Goal: Navigation & Orientation: Find specific page/section

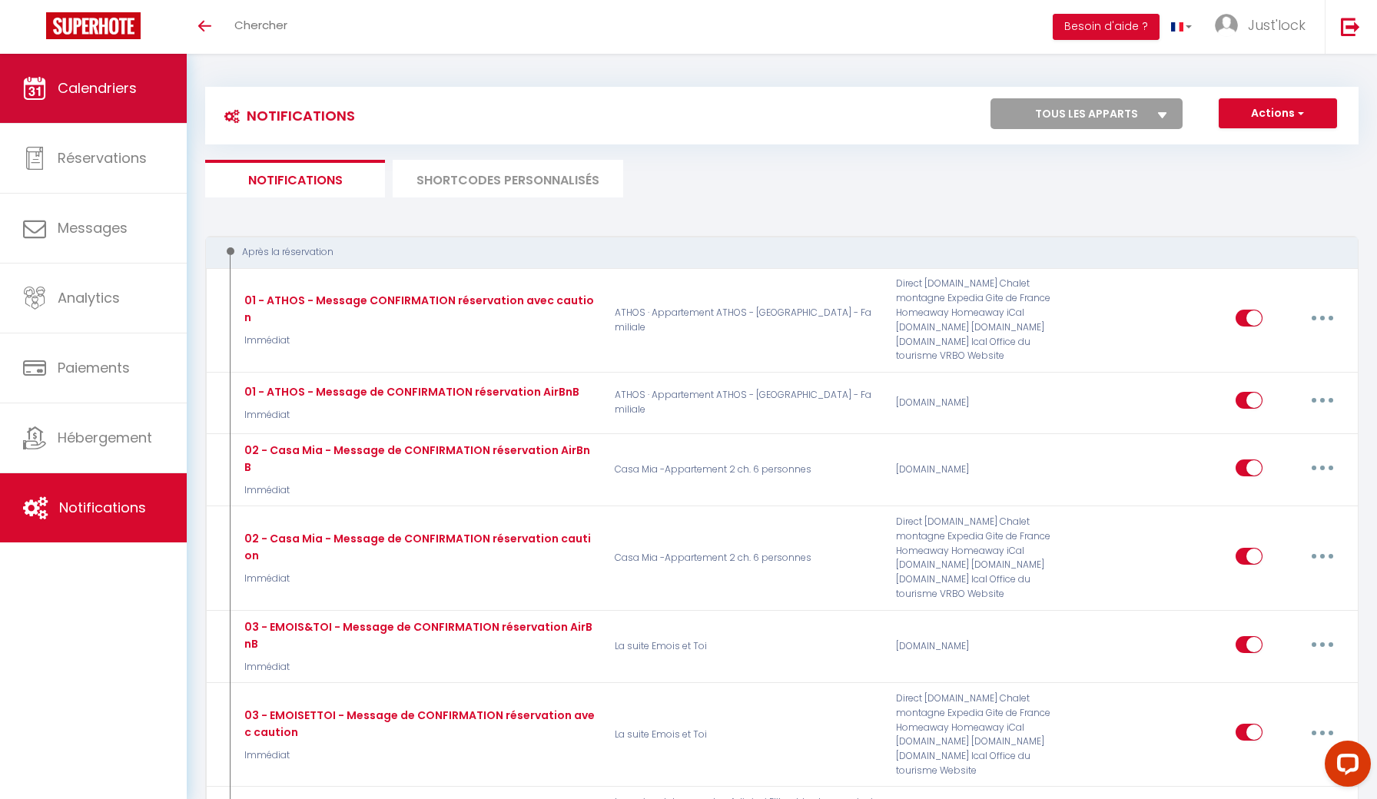
click at [112, 107] on link "Calendriers" at bounding box center [93, 88] width 187 height 69
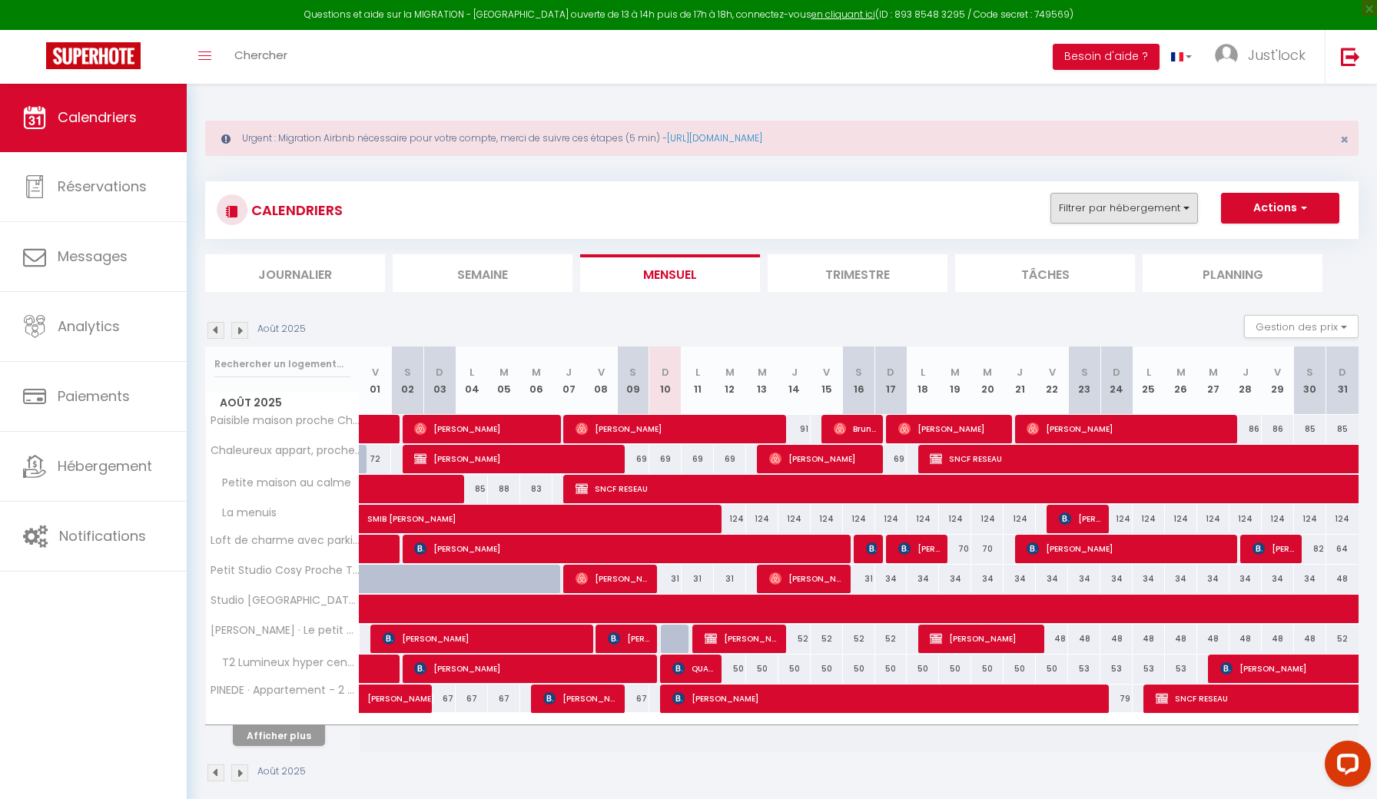
click at [1161, 208] on button "Filtrer par hébergement" at bounding box center [1125, 208] width 148 height 31
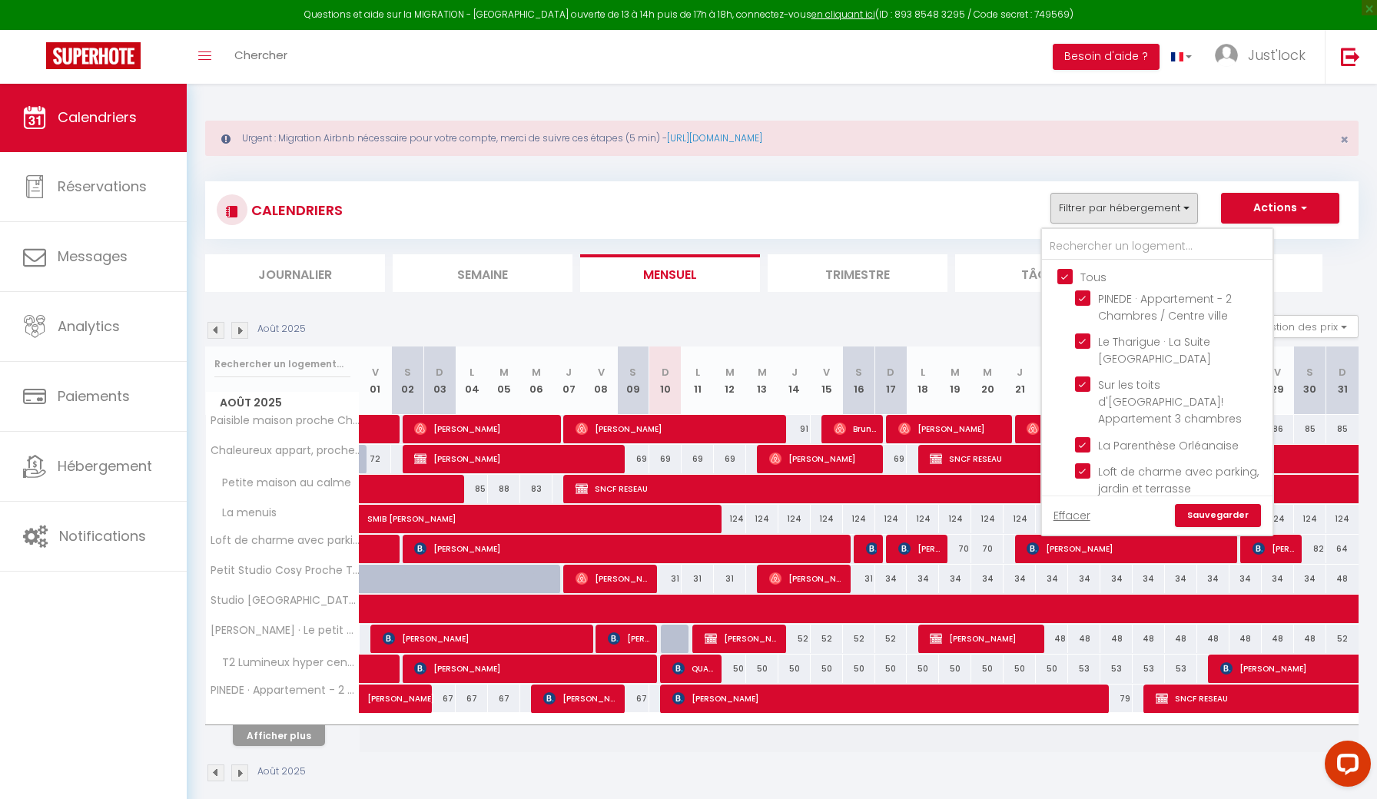
click at [1060, 277] on input "Tous" at bounding box center [1173, 275] width 231 height 15
checkbox input "false"
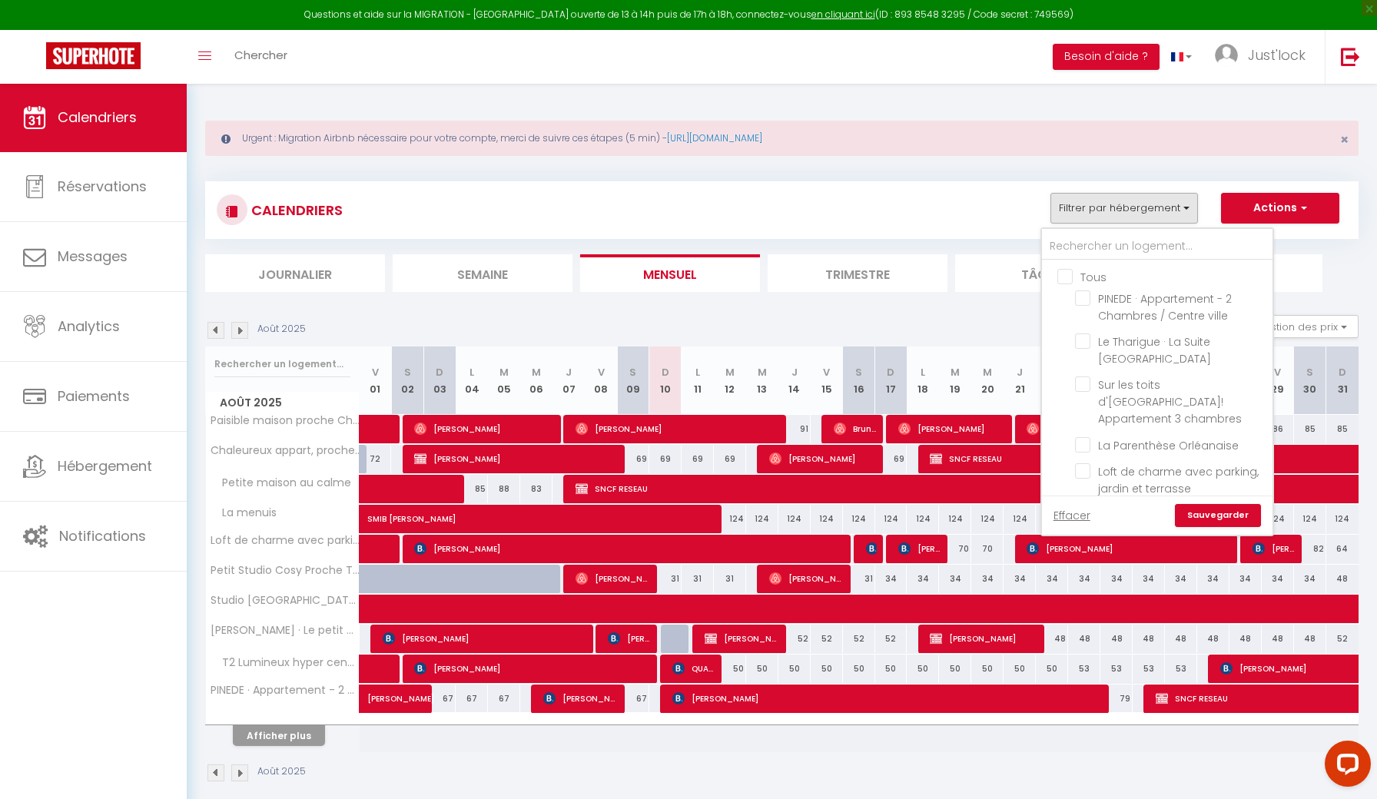
checkbox input "false"
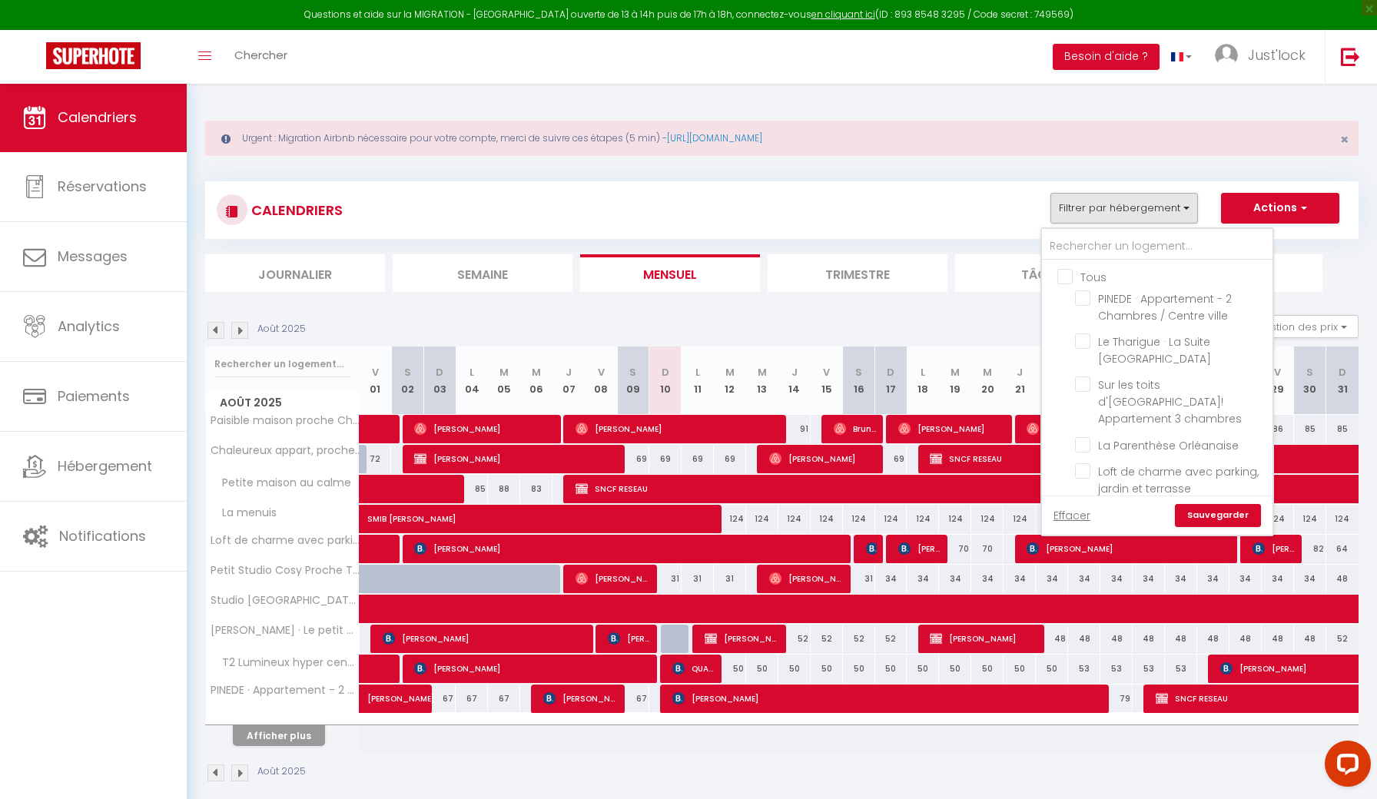
checkbox input "false"
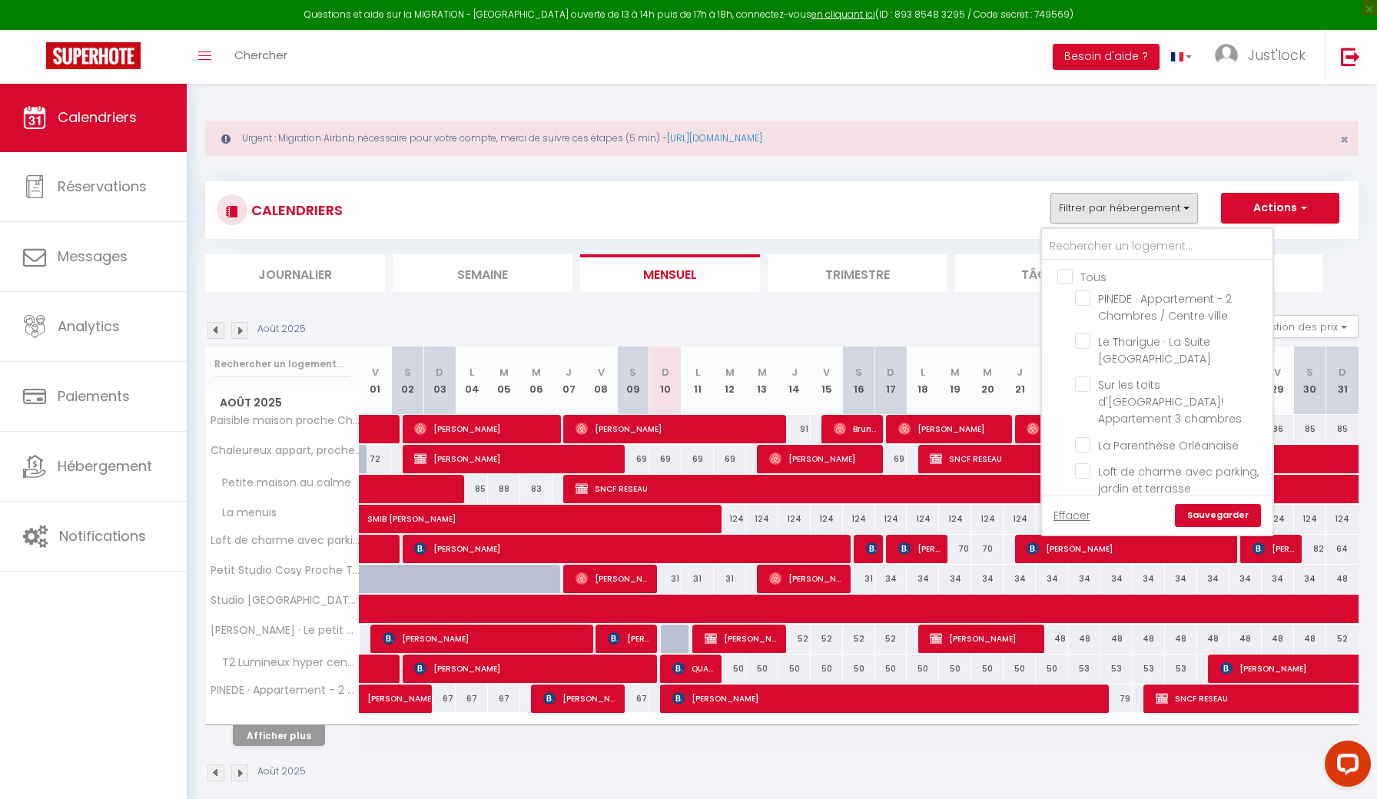
checkbox input "false"
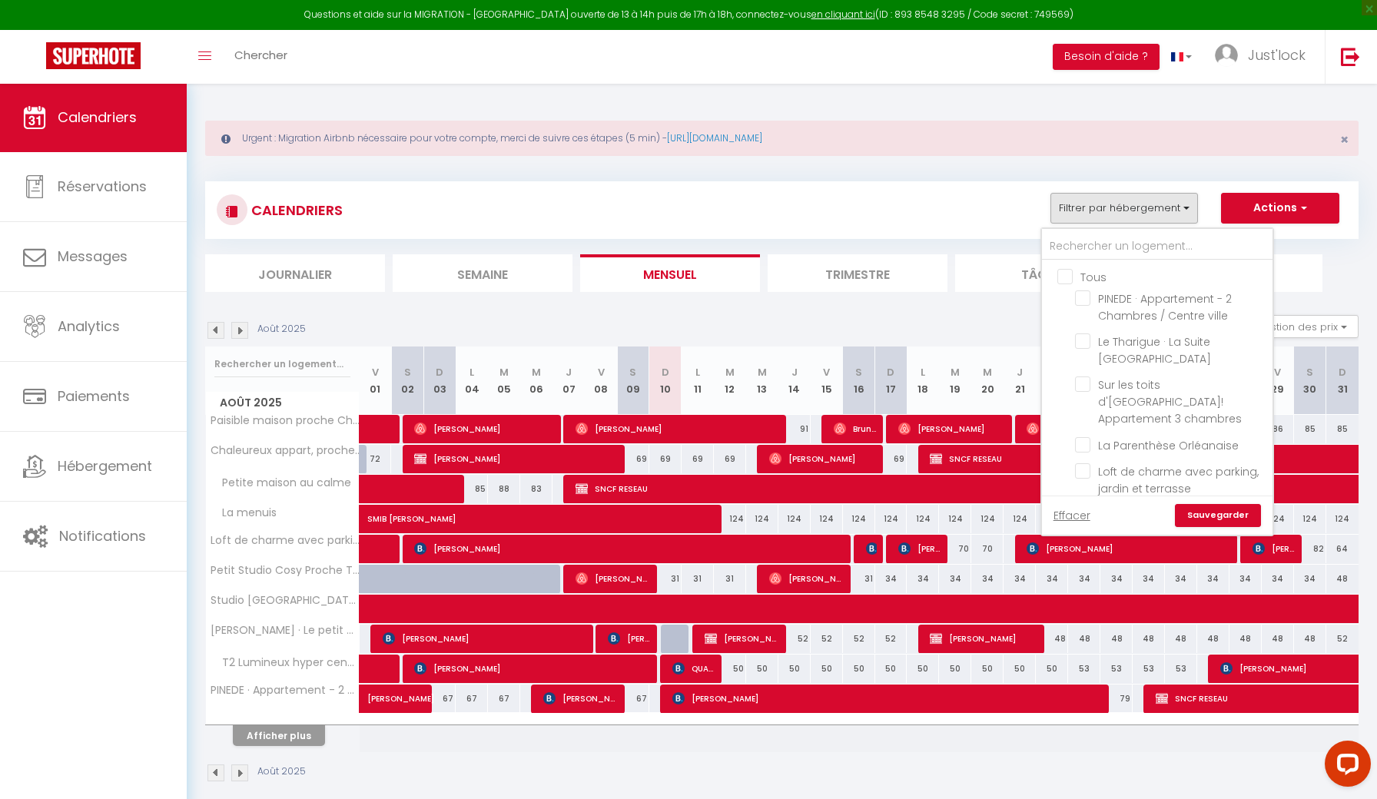
checkbox input "false"
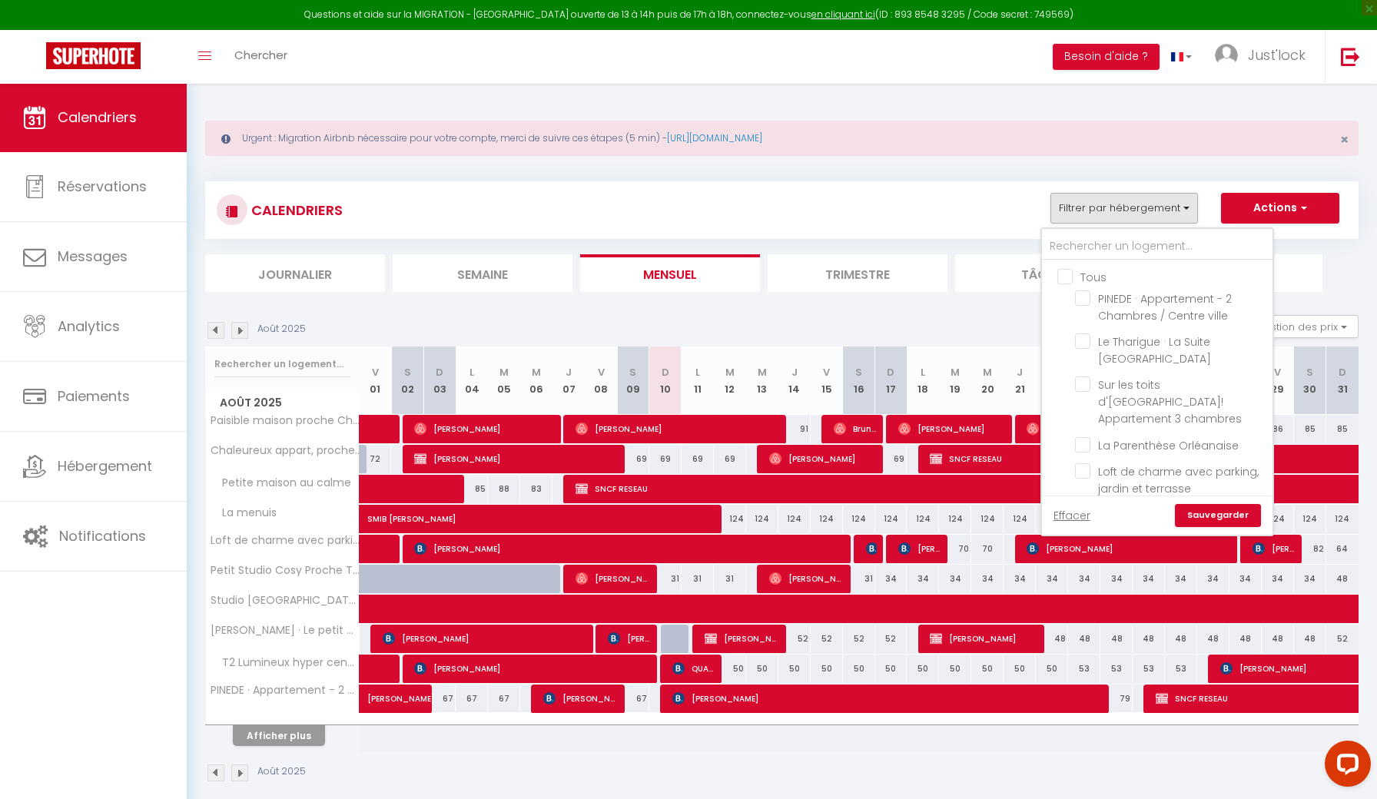
checkbox input "false"
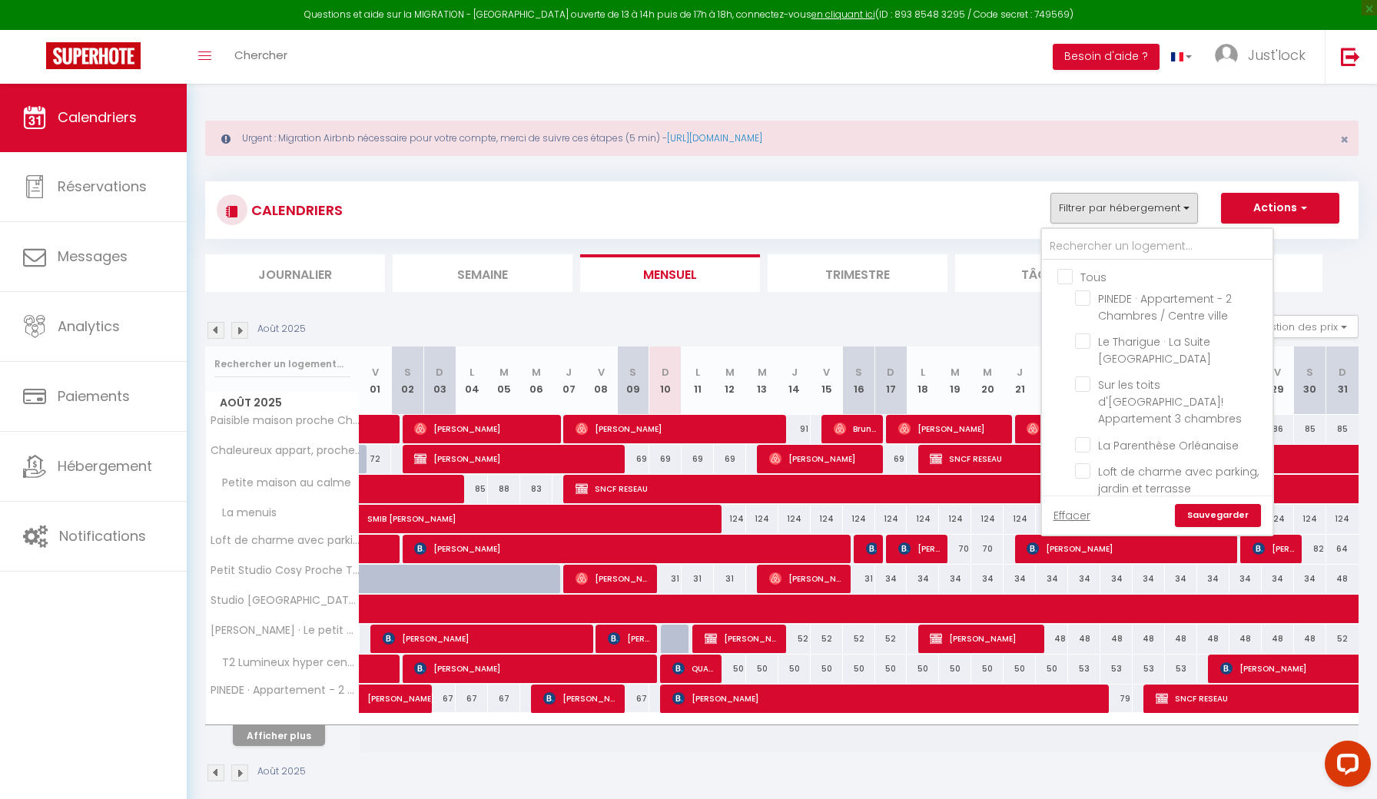
checkbox input "false"
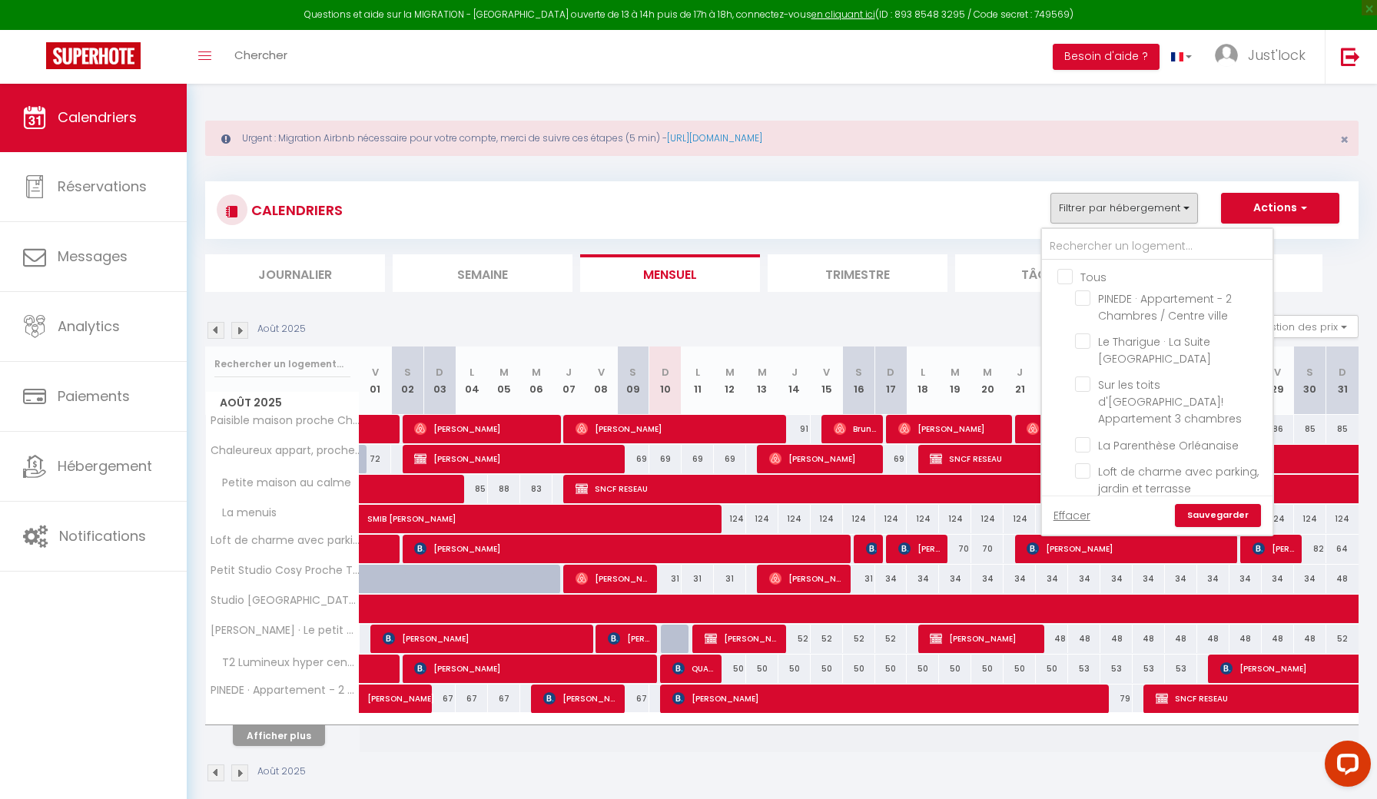
checkbox input "false"
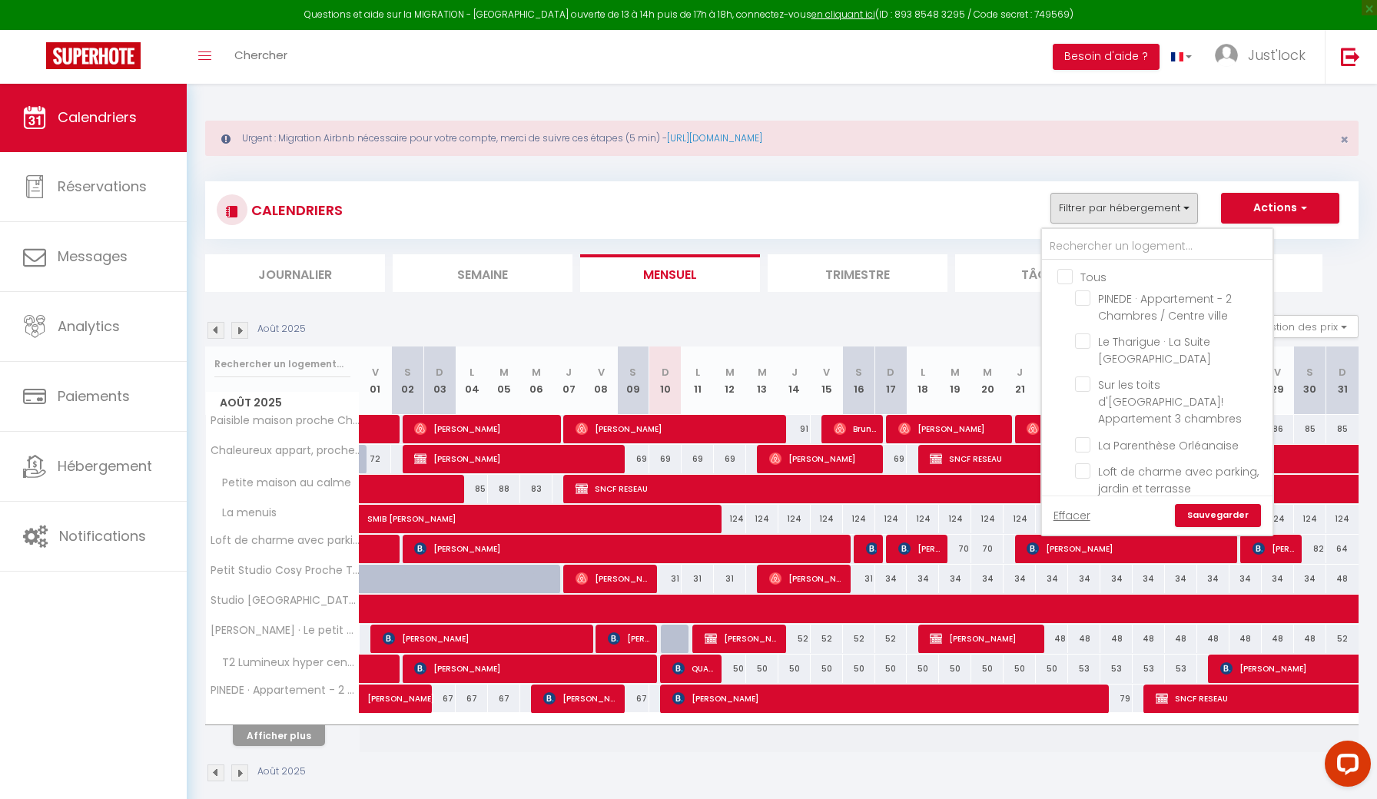
checkbox input "false"
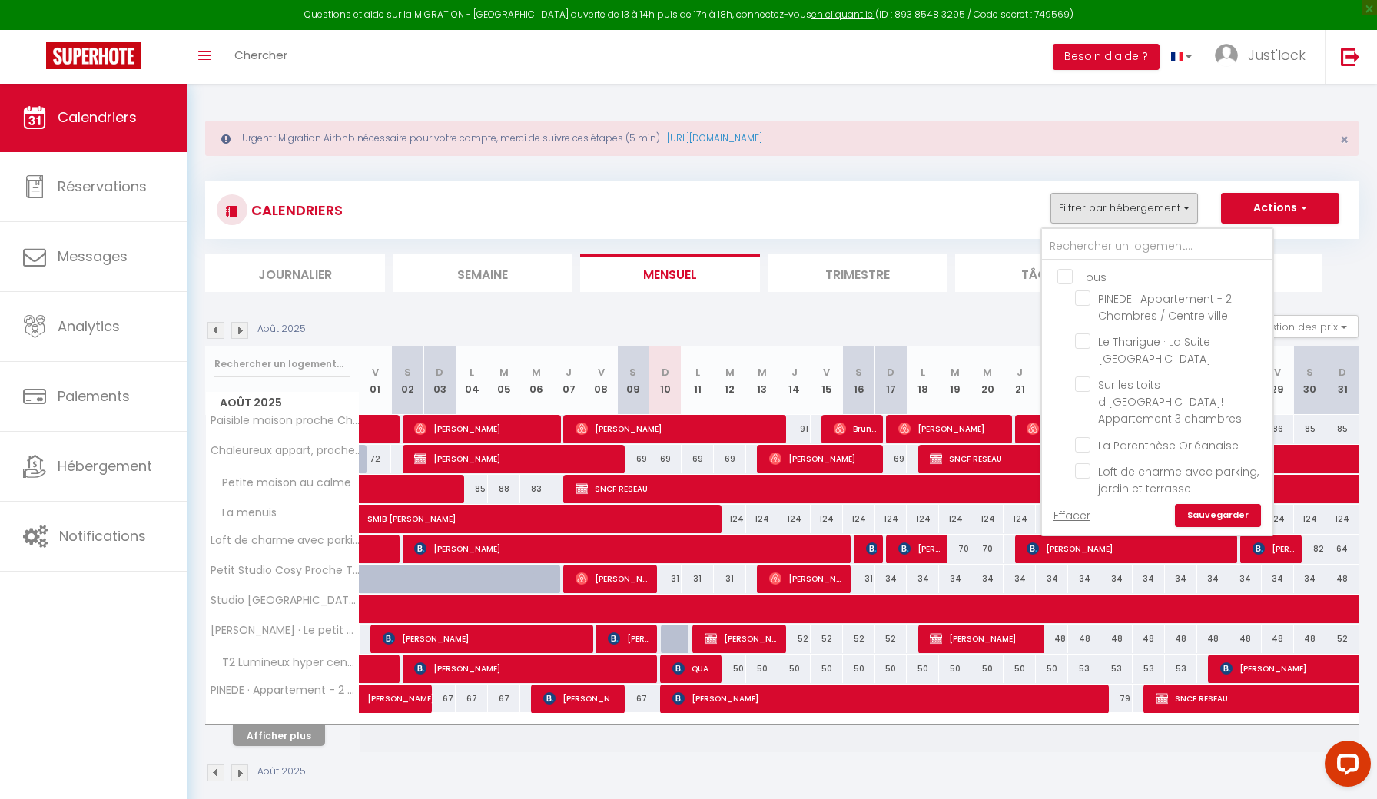
checkbox input "false"
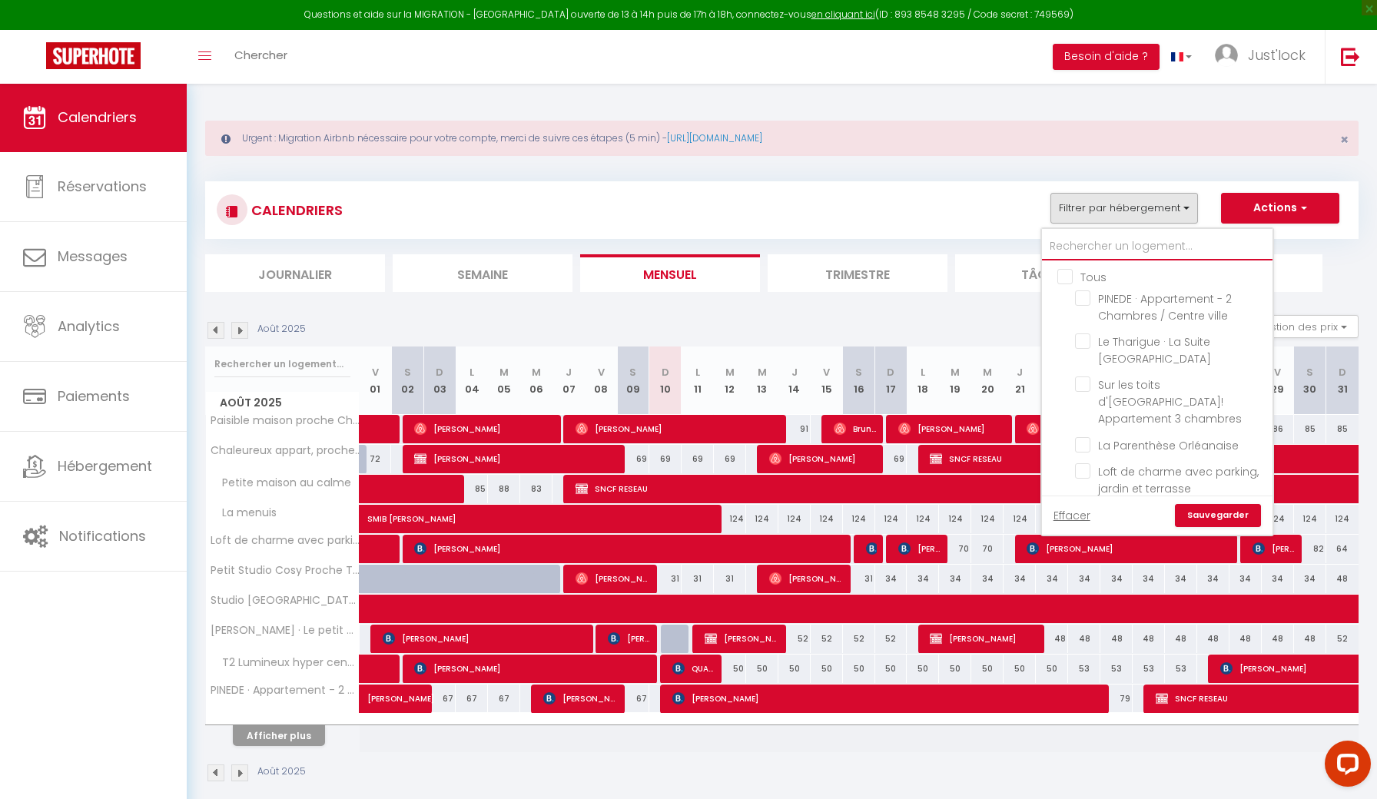
click at [1069, 249] on input "text" at bounding box center [1157, 247] width 231 height 28
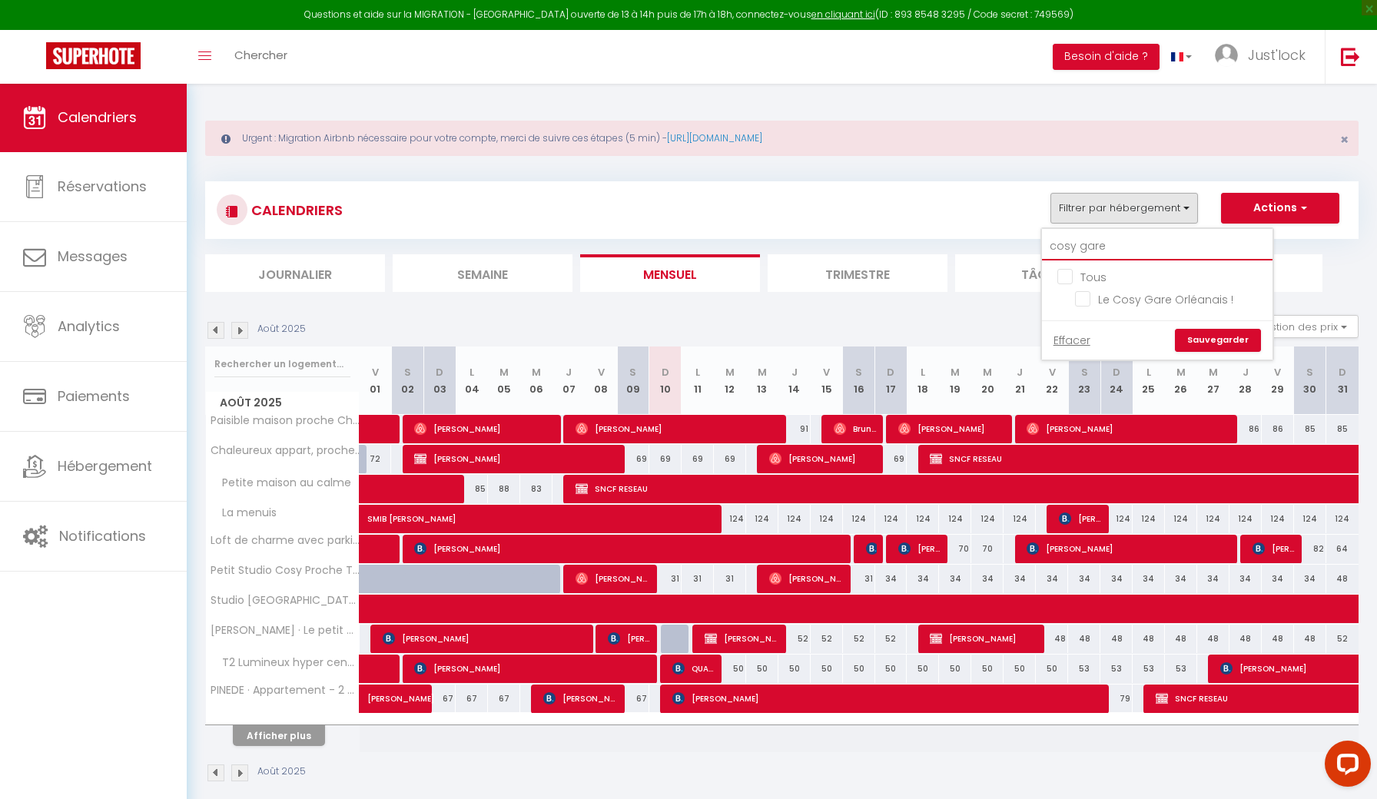
type input "cosy gare"
click at [1090, 299] on input "Le Cosy Gare Orléanais !" at bounding box center [1171, 298] width 192 height 15
checkbox input "true"
click at [1197, 338] on link "Sauvegarder" at bounding box center [1218, 340] width 86 height 23
